Goal: Navigation & Orientation: Find specific page/section

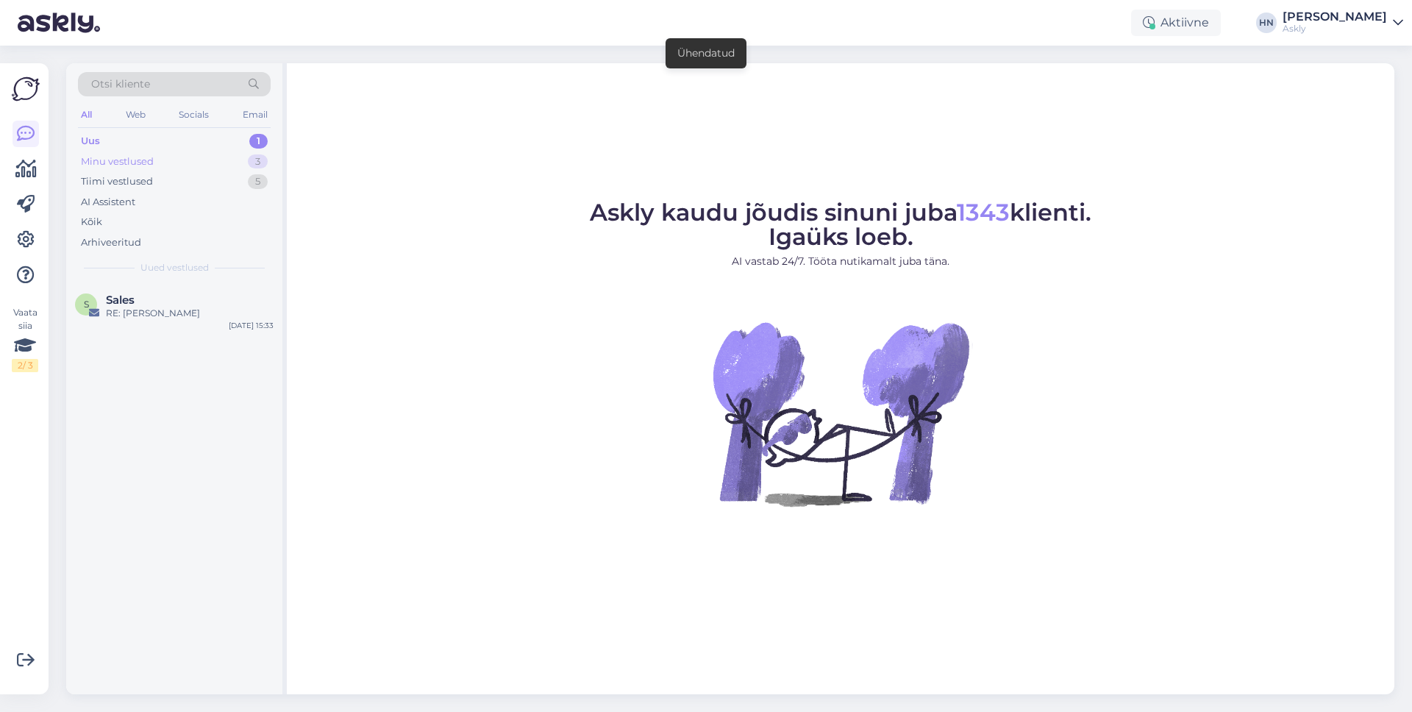
click at [194, 163] on div "Minu vestlused 3" at bounding box center [174, 162] width 193 height 21
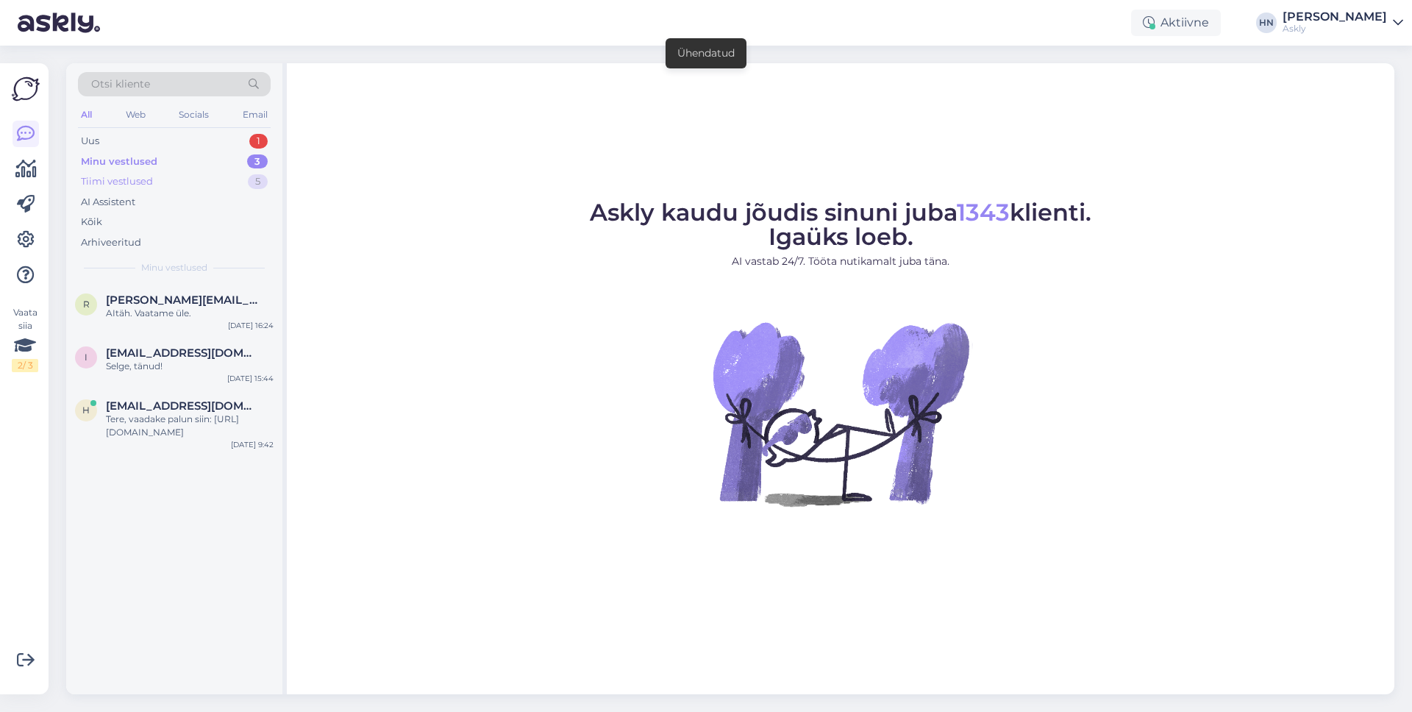
click at [184, 184] on div "Tiimi vestlused 5" at bounding box center [174, 181] width 193 height 21
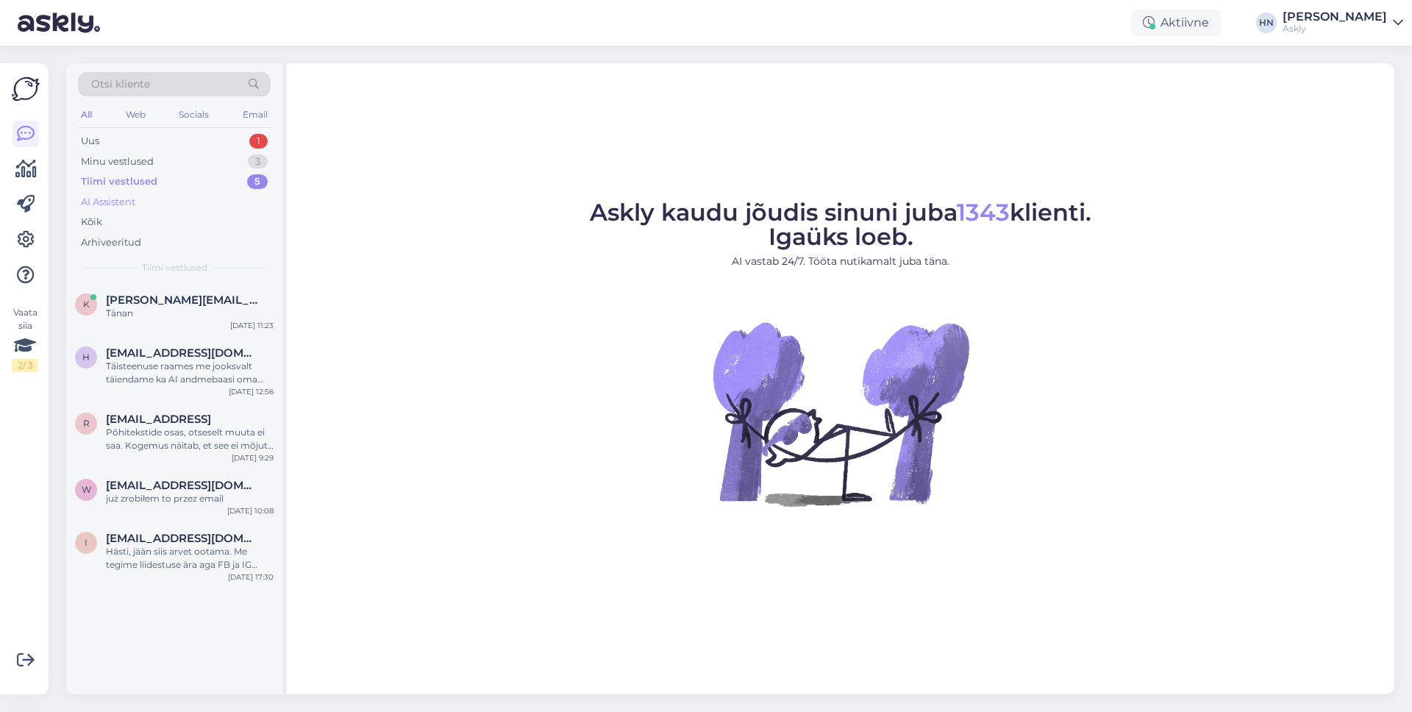
click at [171, 204] on div "AI Assistent" at bounding box center [174, 202] width 193 height 21
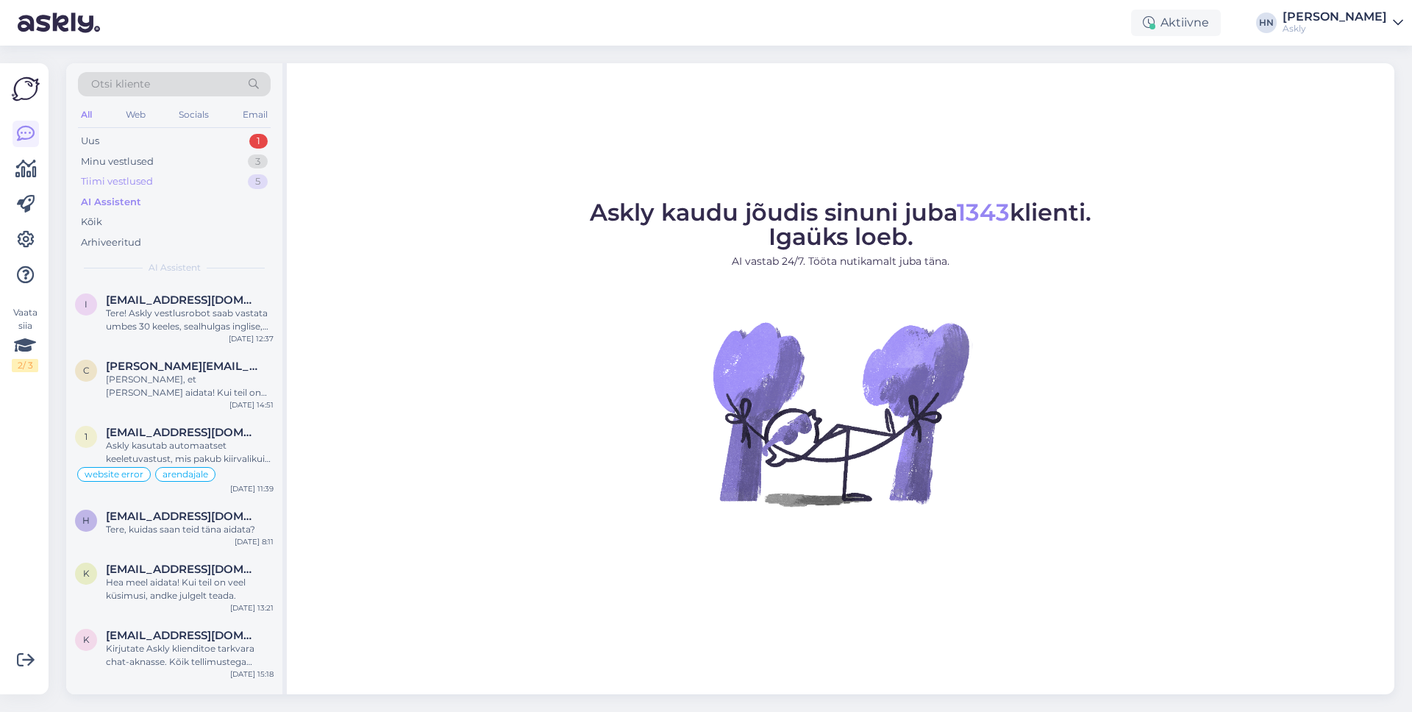
click at [185, 171] on div "Tiimi vestlused 5" at bounding box center [174, 181] width 193 height 21
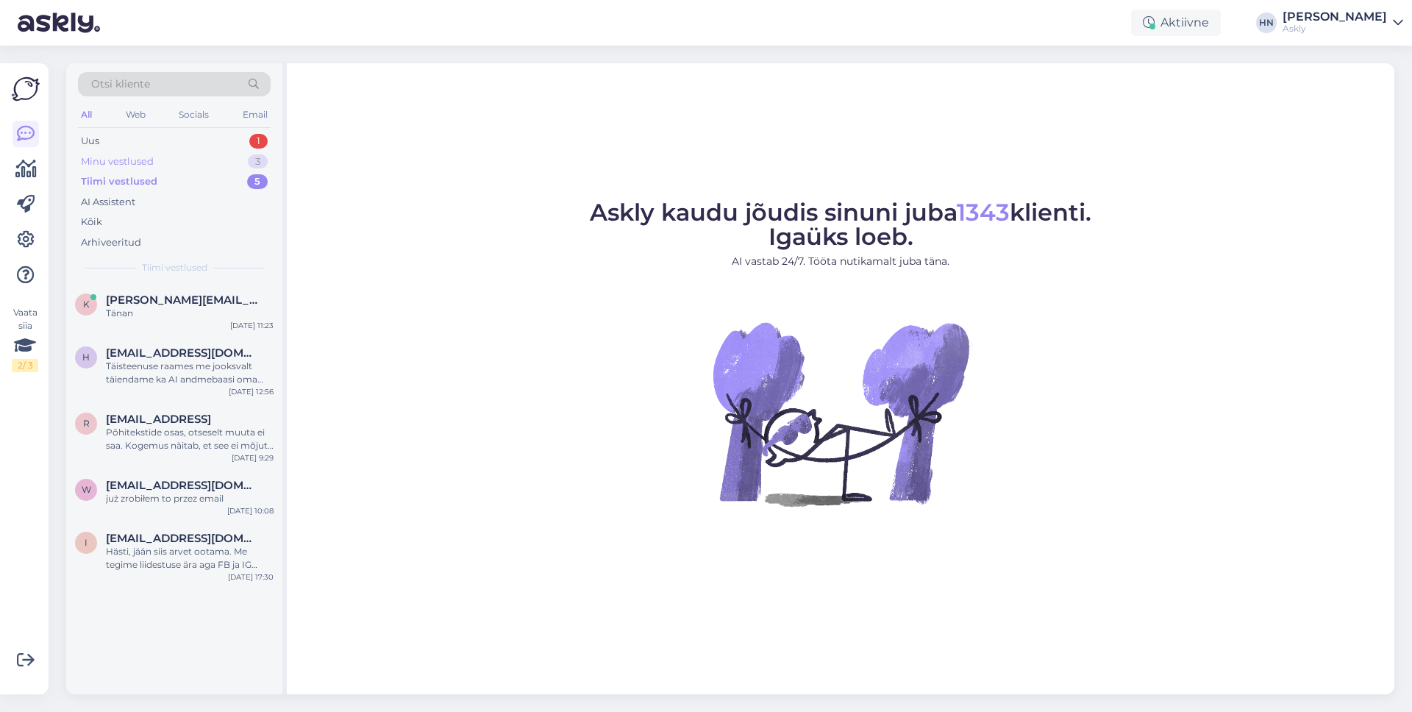
click at [180, 158] on div "Minu vestlused 3" at bounding box center [174, 162] width 193 height 21
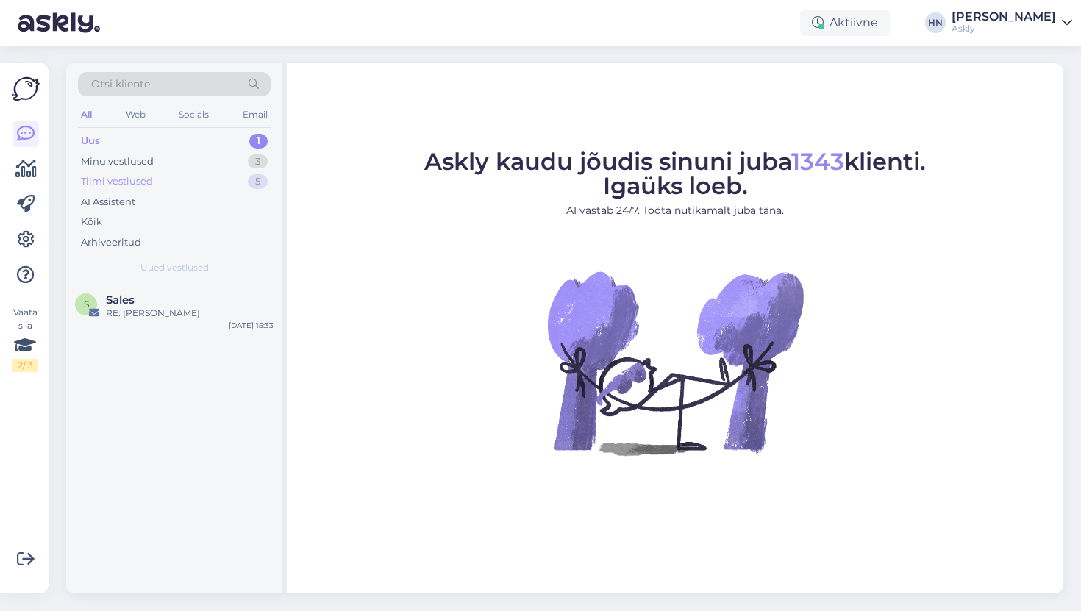
click at [243, 171] on div "Tiimi vestlused 5" at bounding box center [174, 181] width 193 height 21
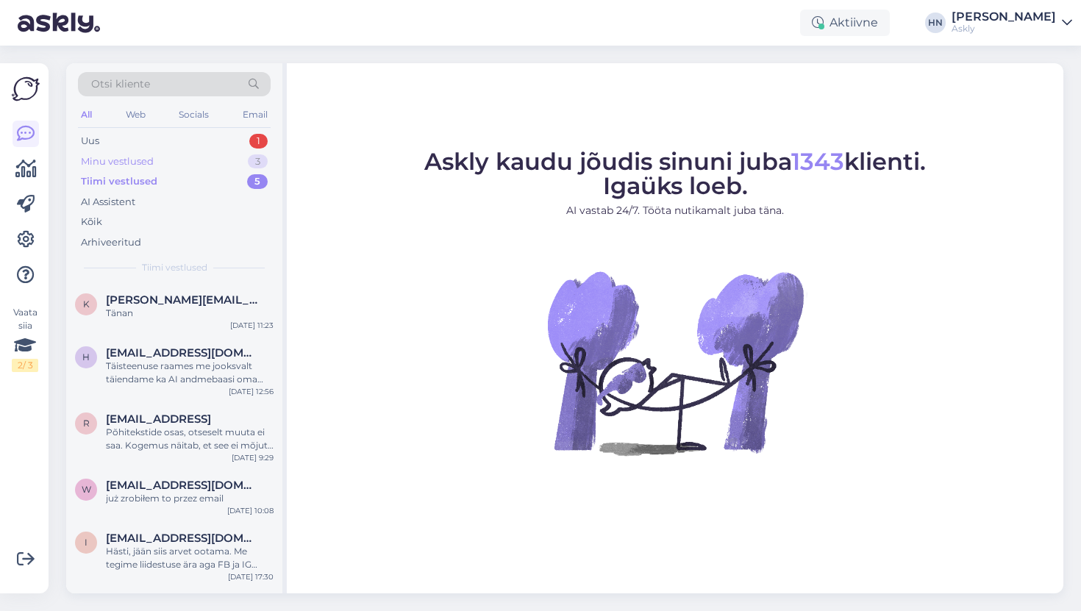
click at [241, 161] on div "Minu vestlused 3" at bounding box center [174, 162] width 193 height 21
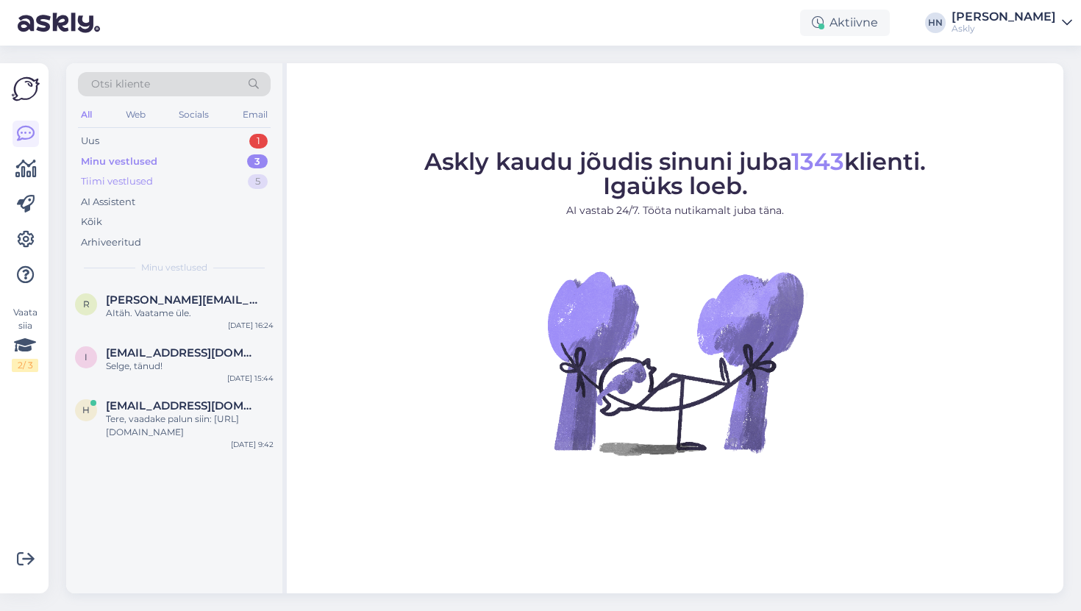
click at [224, 185] on div "Tiimi vestlused 5" at bounding box center [174, 181] width 193 height 21
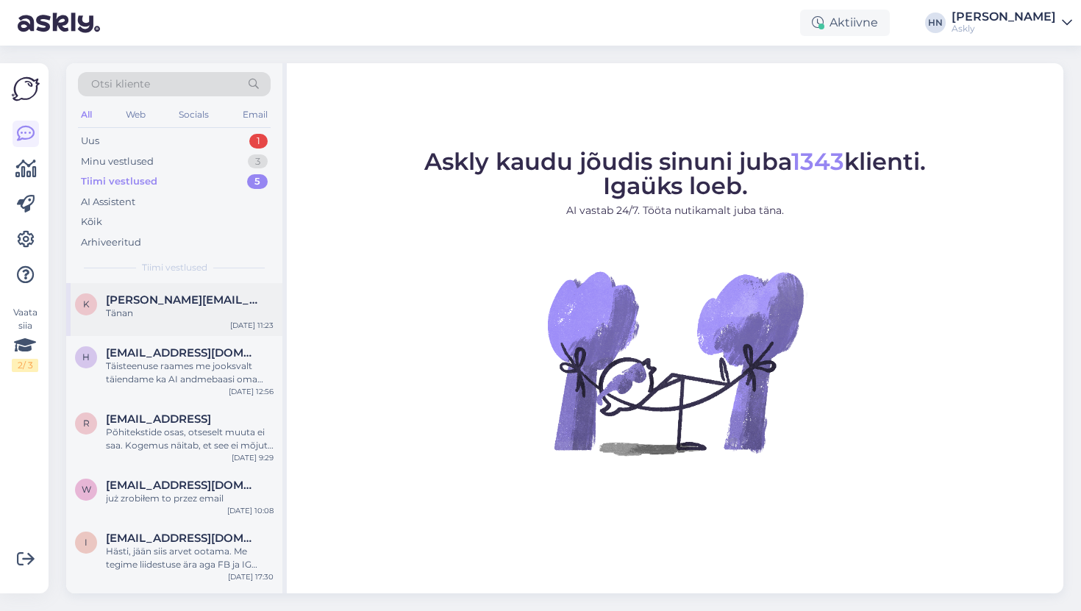
click at [162, 291] on div "k [PERSON_NAME][EMAIL_ADDRESS][PERSON_NAME][DOMAIN_NAME] Tänan [DATE] 11:23" at bounding box center [174, 309] width 216 height 53
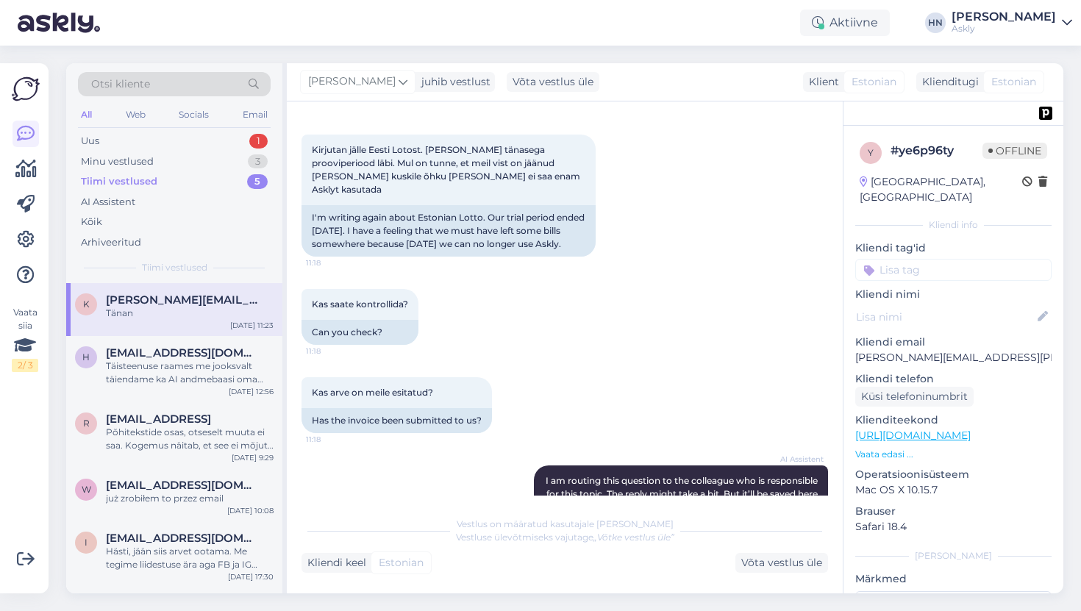
scroll to position [3598, 0]
